Goal: Task Accomplishment & Management: Complete application form

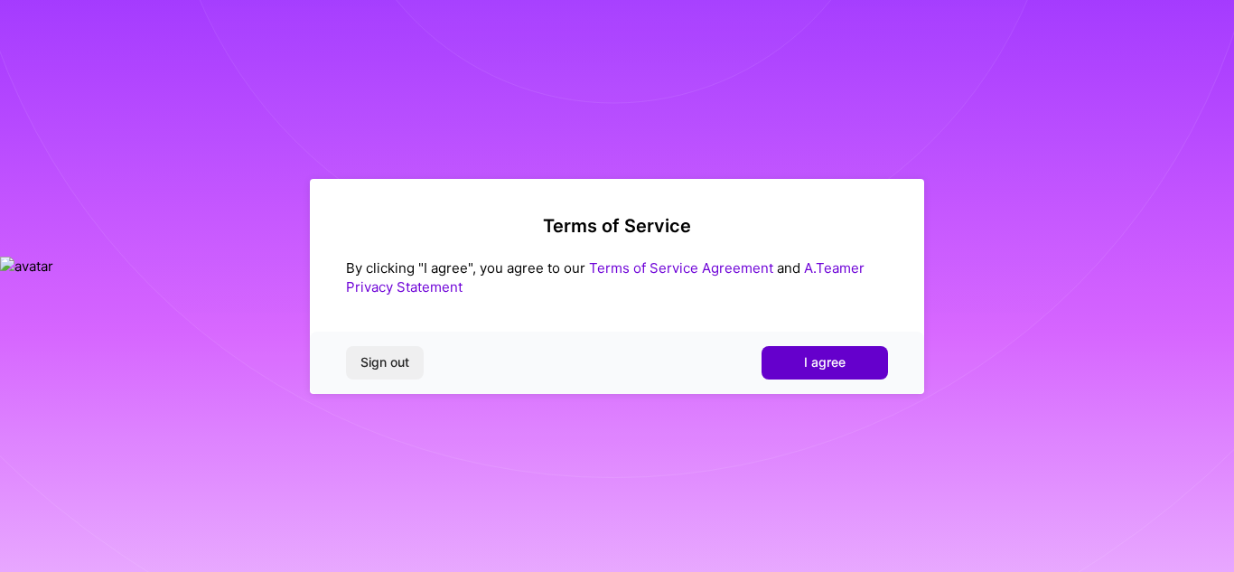
click at [815, 365] on span "I agree" at bounding box center [825, 362] width 42 height 18
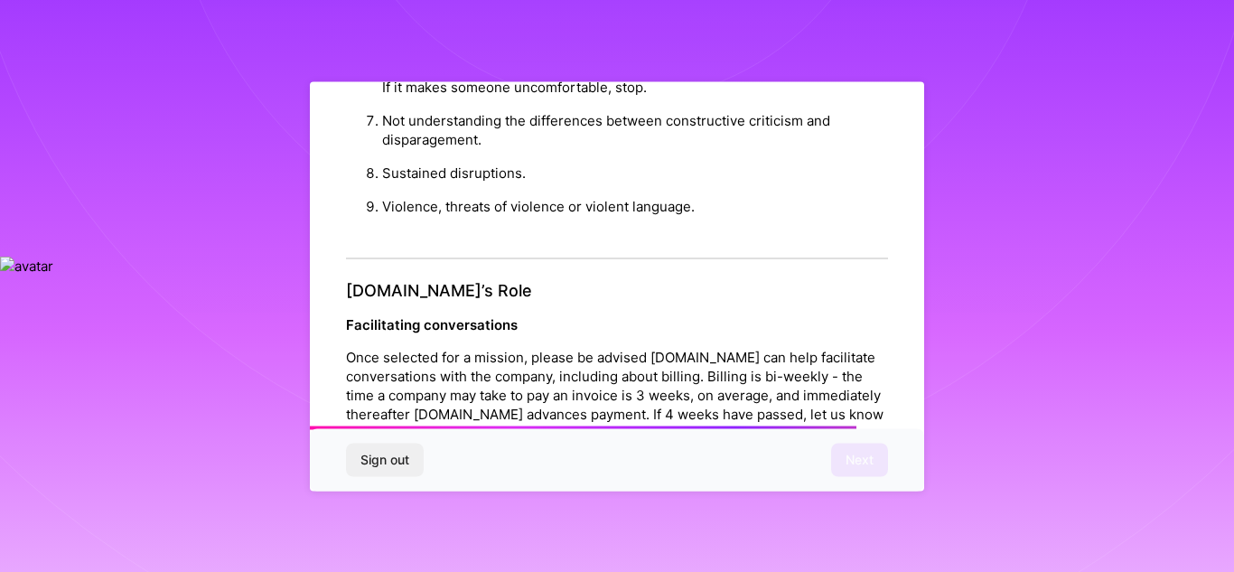
scroll to position [2152, 0]
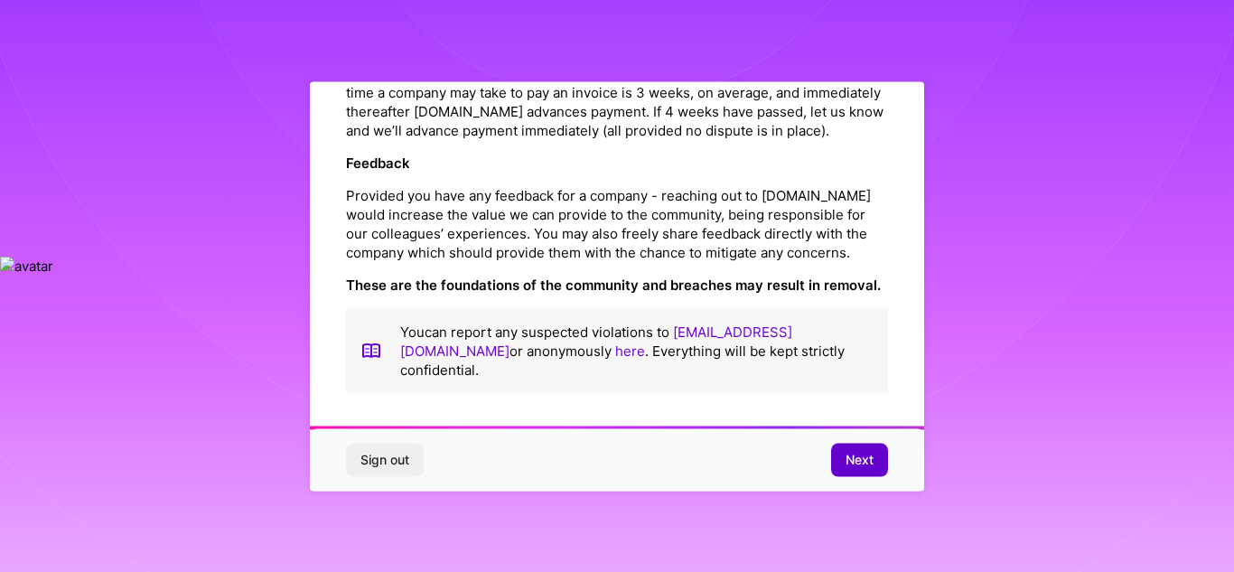
click at [880, 468] on button "Next" at bounding box center [859, 460] width 57 height 33
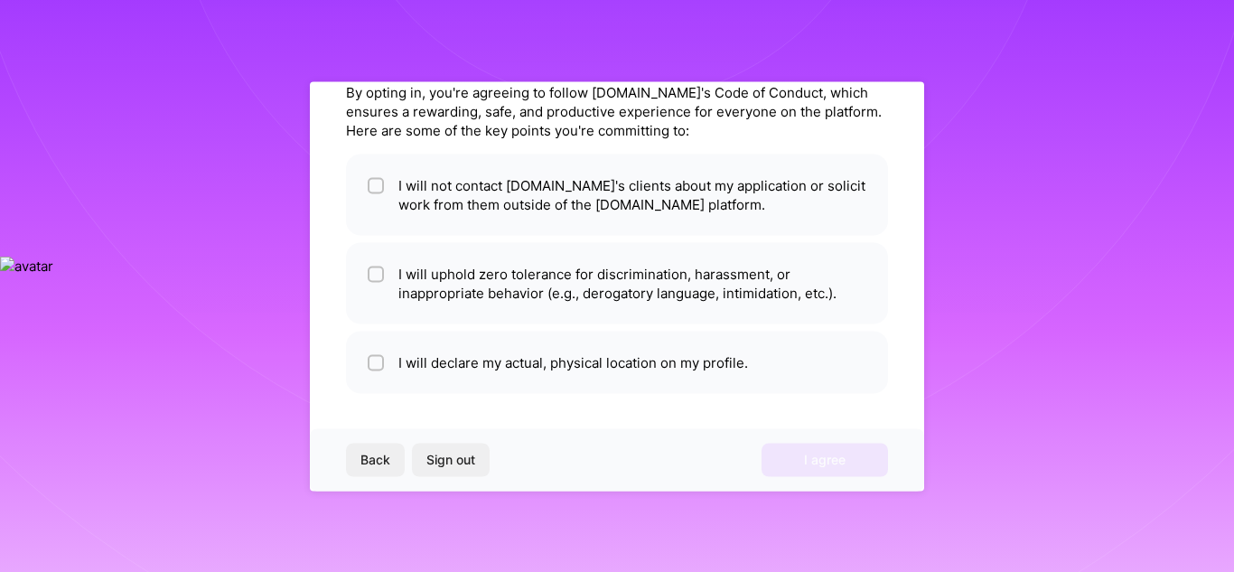
scroll to position [0, 0]
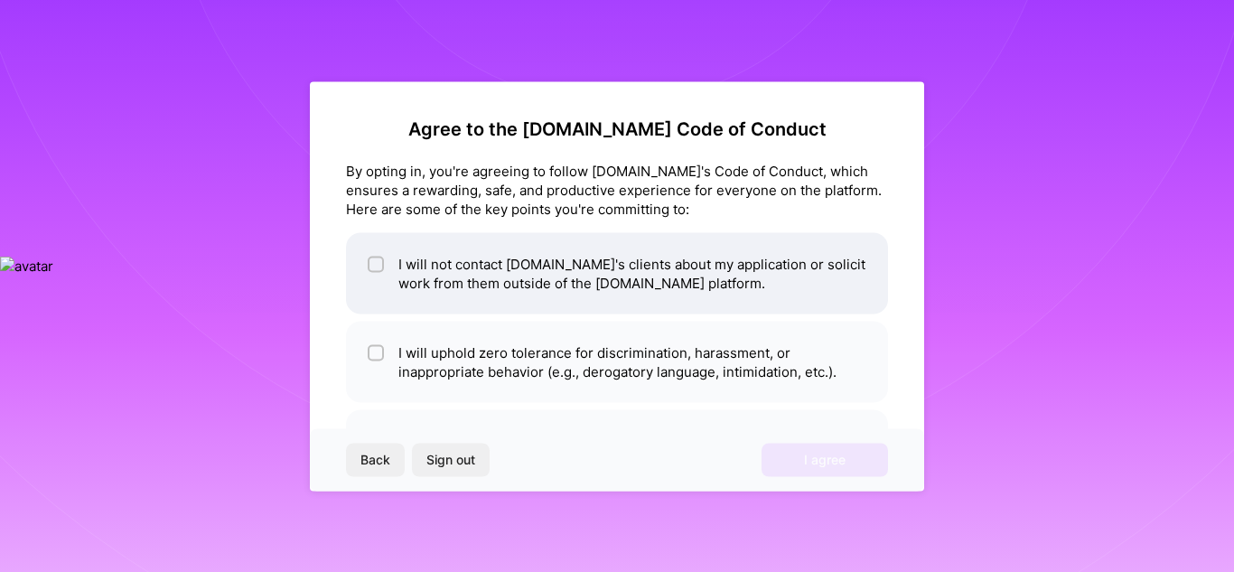
click at [370, 265] on div at bounding box center [376, 264] width 16 height 16
checkbox input "true"
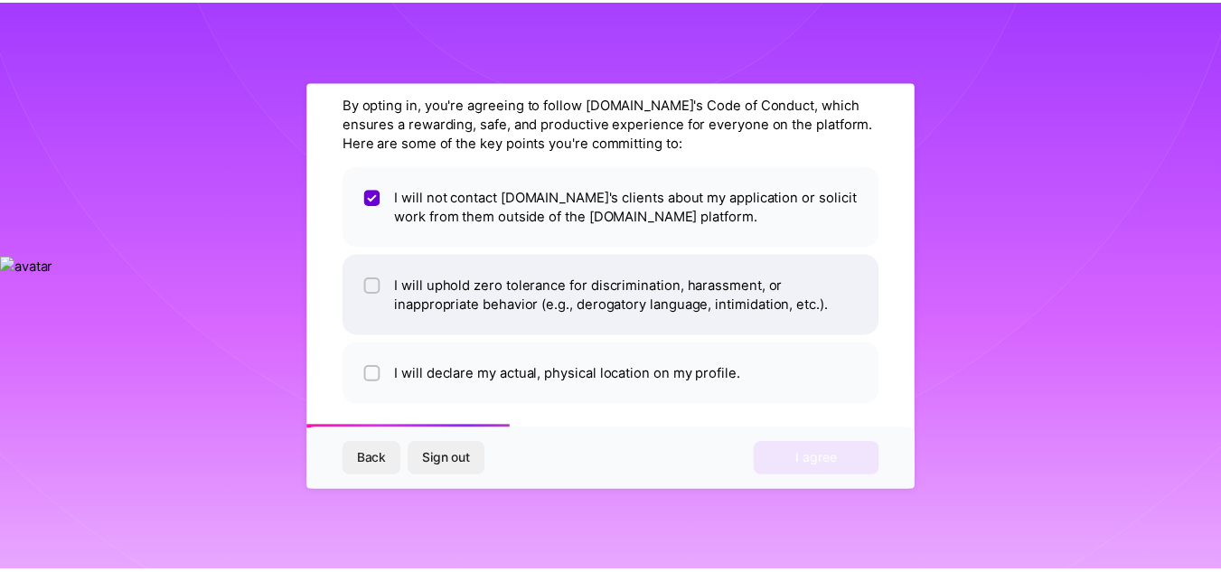
scroll to position [79, 0]
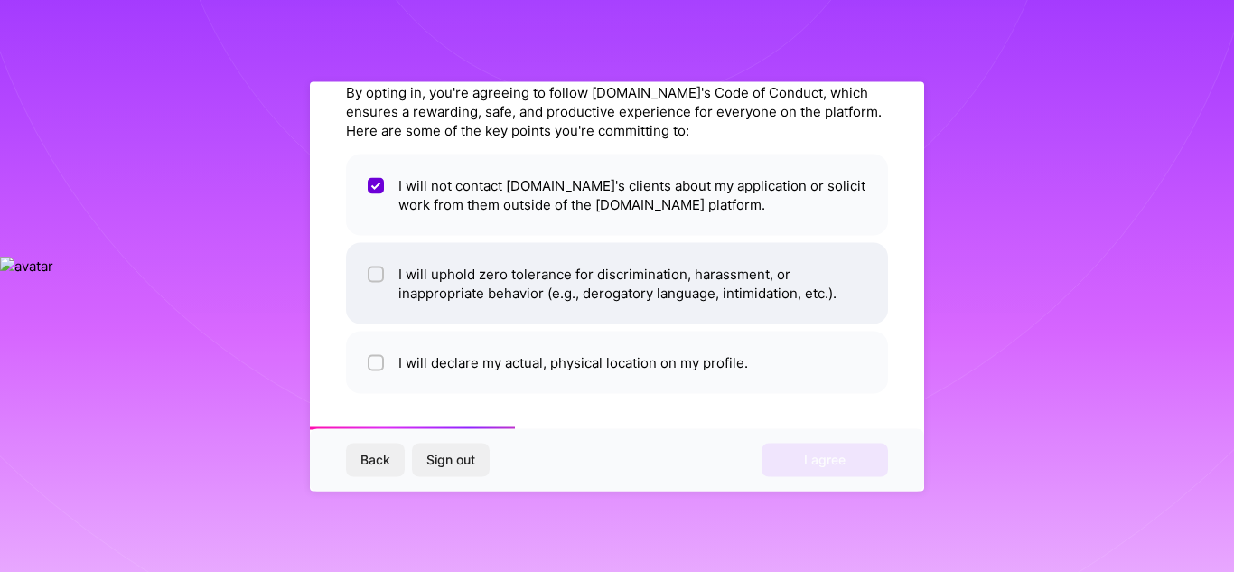
click at [378, 280] on div at bounding box center [376, 274] width 16 height 16
checkbox input "true"
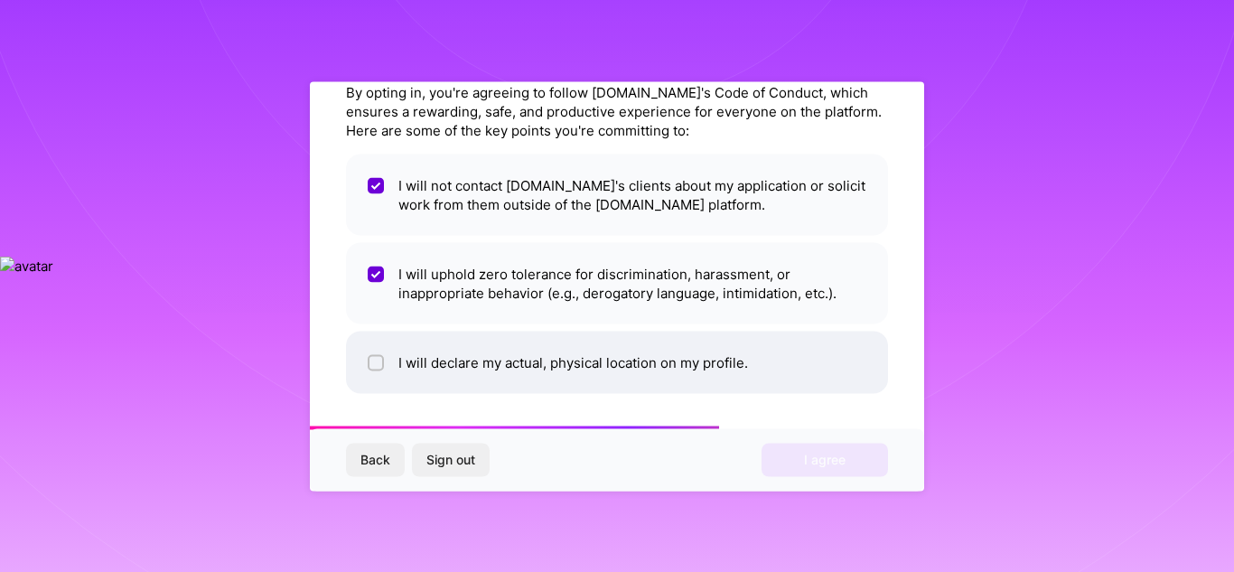
click at [376, 358] on input "checkbox" at bounding box center [377, 363] width 13 height 13
checkbox input "true"
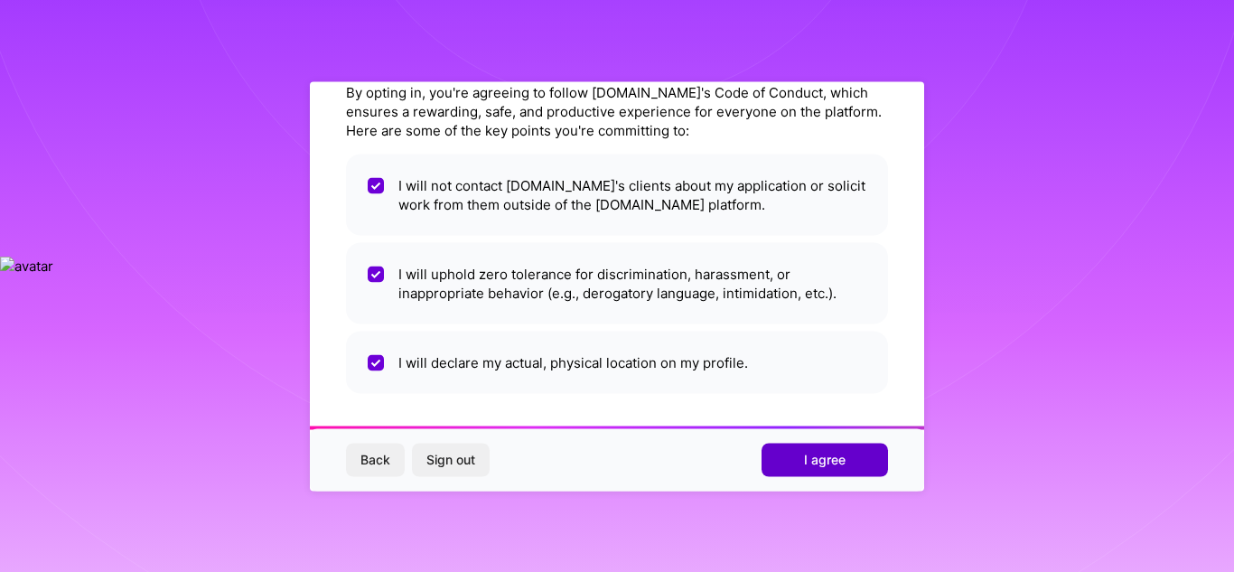
click at [788, 456] on button "I agree" at bounding box center [825, 460] width 126 height 33
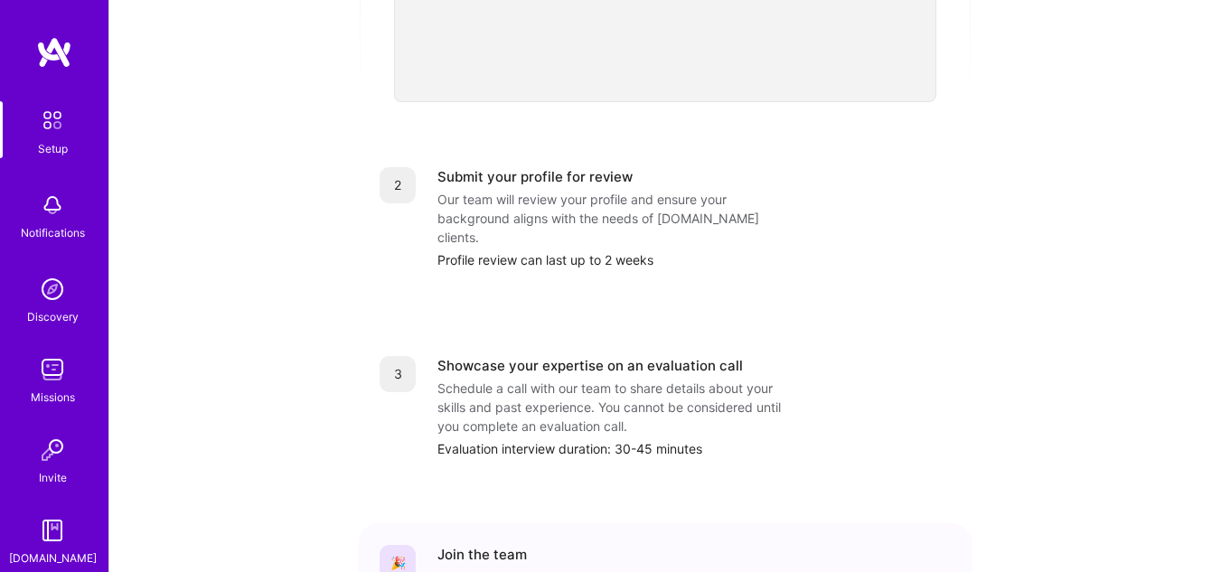
scroll to position [666, 0]
